Goal: Information Seeking & Learning: Find specific fact

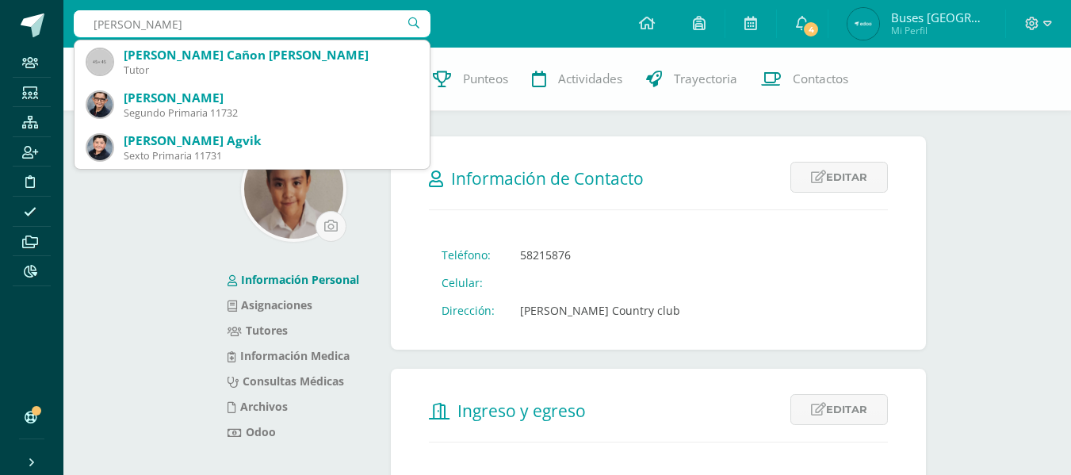
type input "cañon"
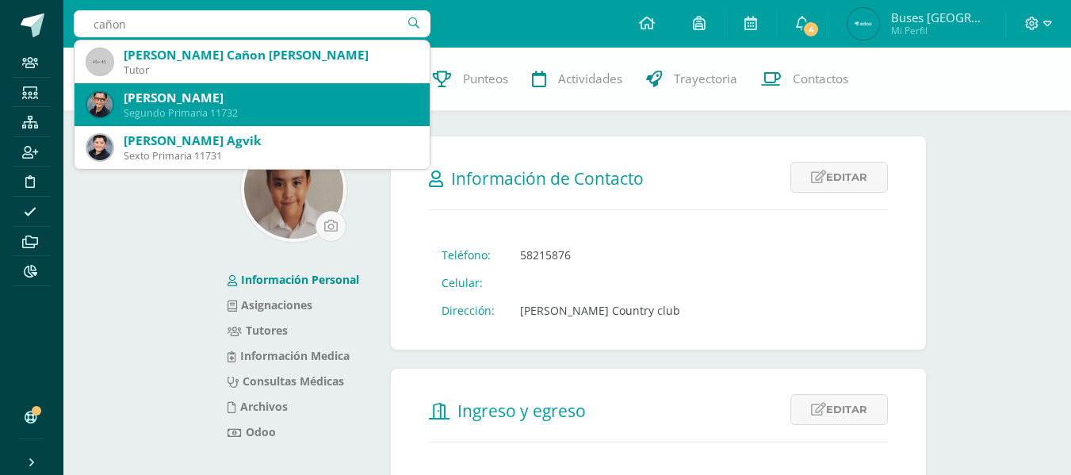
click at [245, 94] on div "[PERSON_NAME]" at bounding box center [270, 98] width 293 height 17
click at [245, 94] on div "0 [PERSON_NAME] 20141 Punteos Actividades Trayectoria Contactos" at bounding box center [535, 79] width 1071 height 63
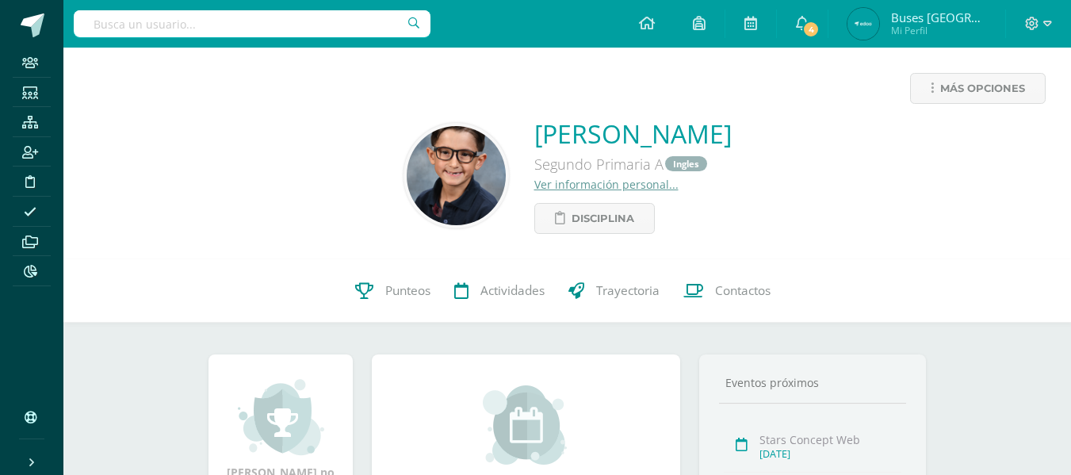
click at [553, 182] on link "Ver información personal..." at bounding box center [606, 184] width 144 height 15
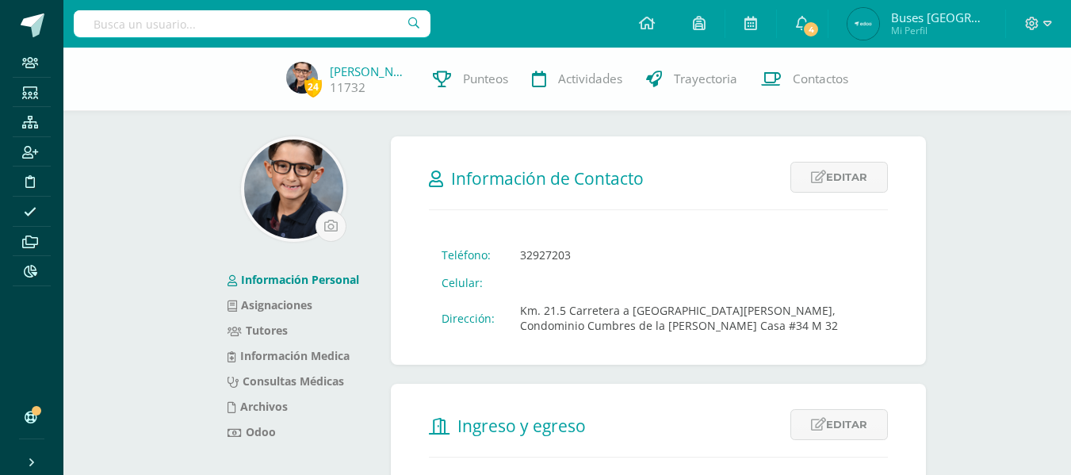
click at [519, 308] on td "Km. 21.5 Carretera a el Salvador, Condominio Cumbres de la Arboleda Casa #34 M …" at bounding box center [697, 318] width 381 height 43
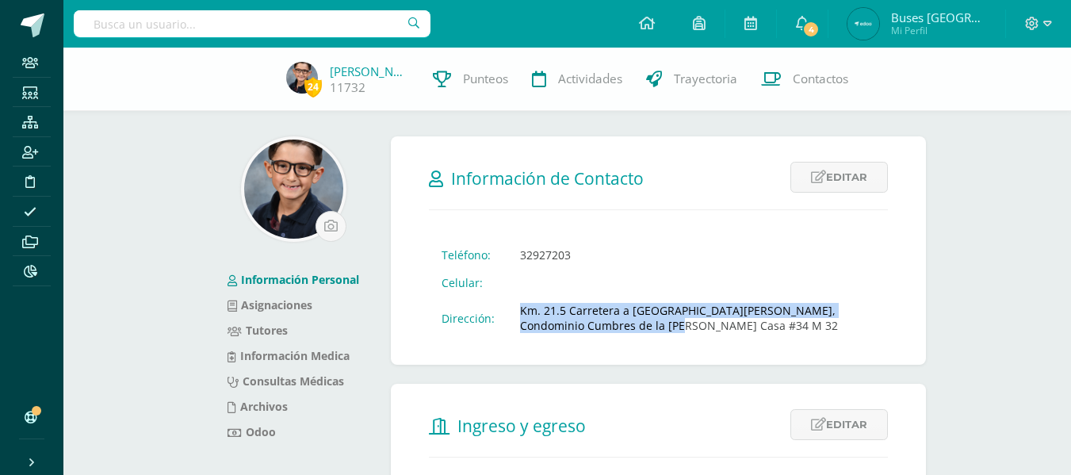
drag, startPoint x: 519, startPoint y: 308, endPoint x: 668, endPoint y: 326, distance: 149.3
click at [668, 326] on td "Km. 21.5 Carretera a el Salvador, Condominio Cumbres de la Arboleda Casa #34 M …" at bounding box center [697, 318] width 381 height 43
copy td "Km. 21.5 Carretera a el Salvador, Condominio Cumbres de la Arboleda Casa #34 M …"
click at [267, 331] on link "Tutores" at bounding box center [258, 330] width 60 height 15
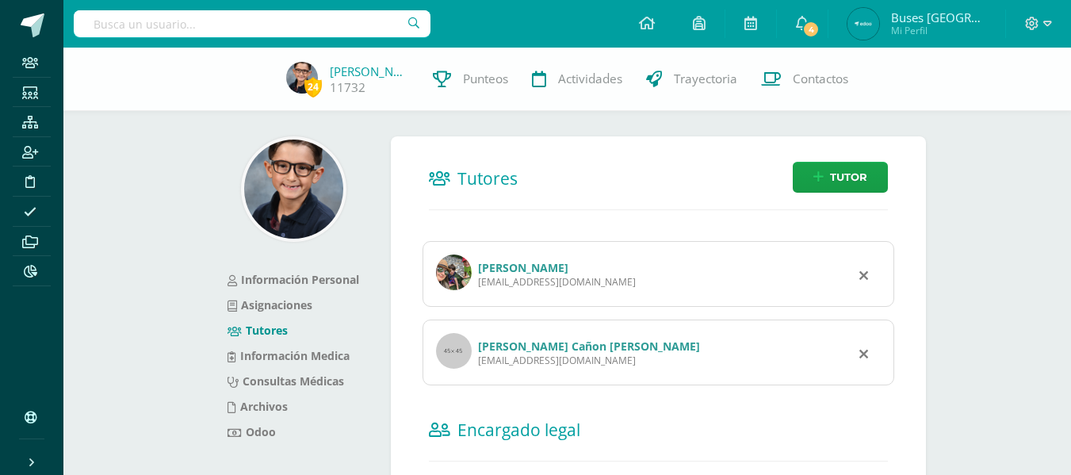
click at [518, 269] on link "[PERSON_NAME]" at bounding box center [523, 267] width 90 height 15
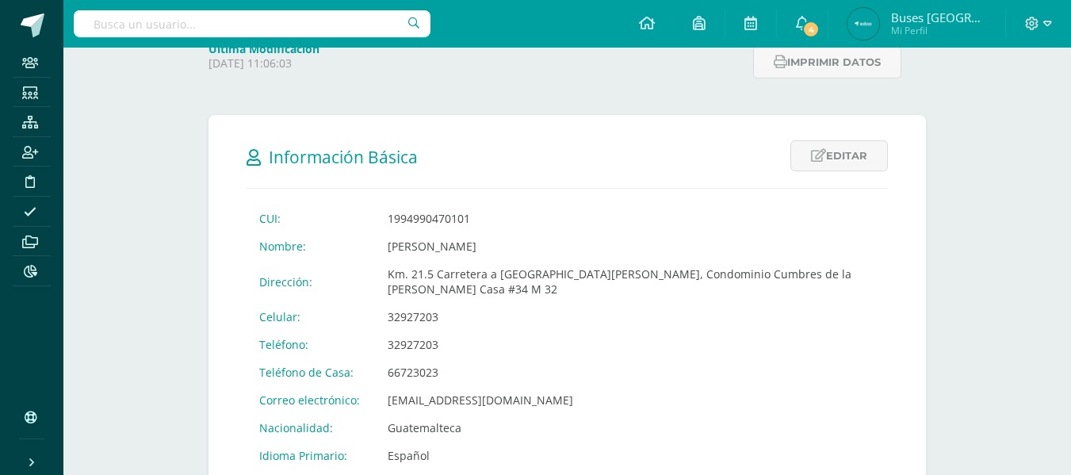
scroll to position [317, 0]
